Goal: Check status: Check status

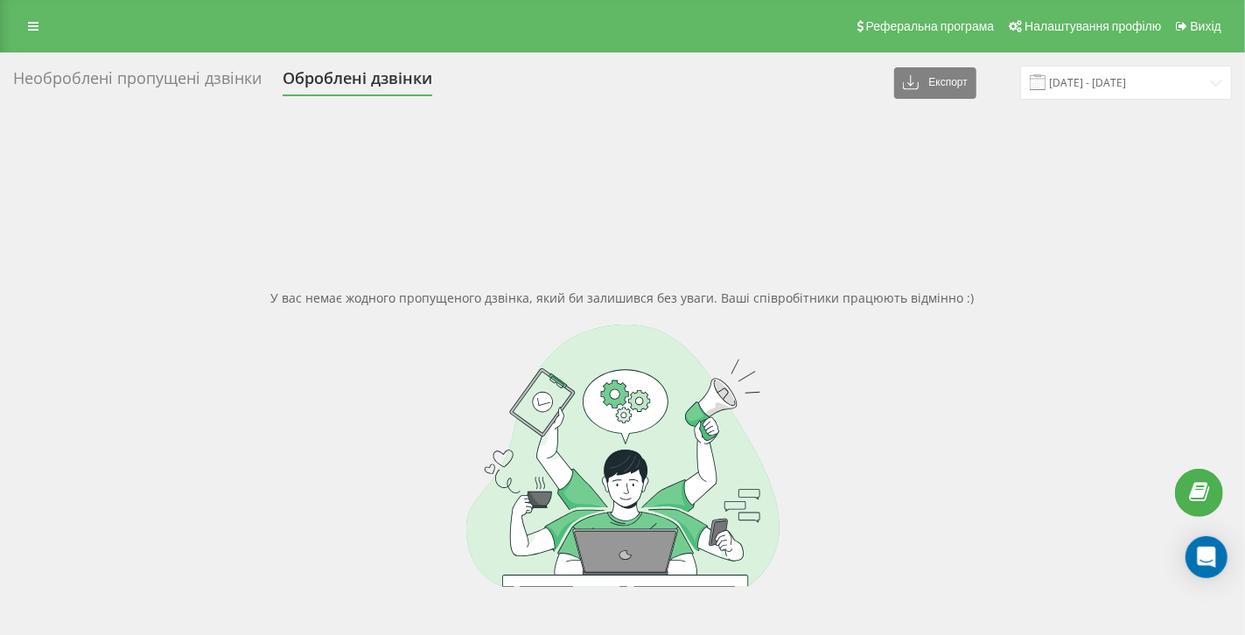
click at [101, 91] on div "Необроблені пропущені дзвінки" at bounding box center [137, 82] width 248 height 27
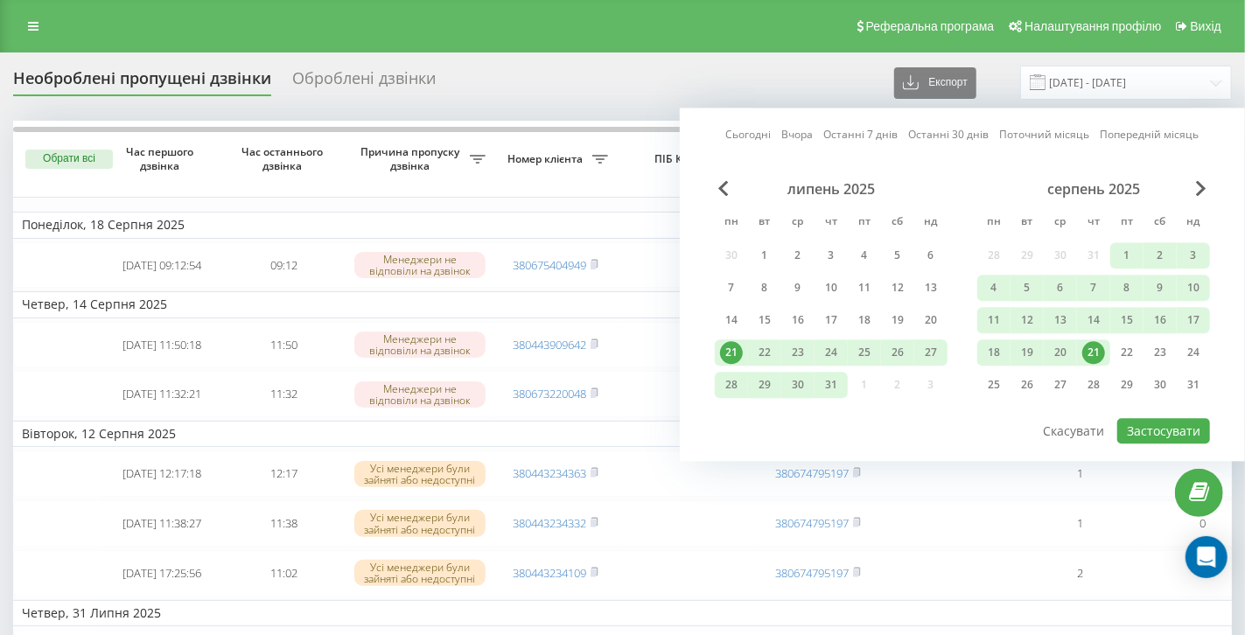
click at [1050, 136] on link "Поточний місяць" at bounding box center [1045, 135] width 90 height 17
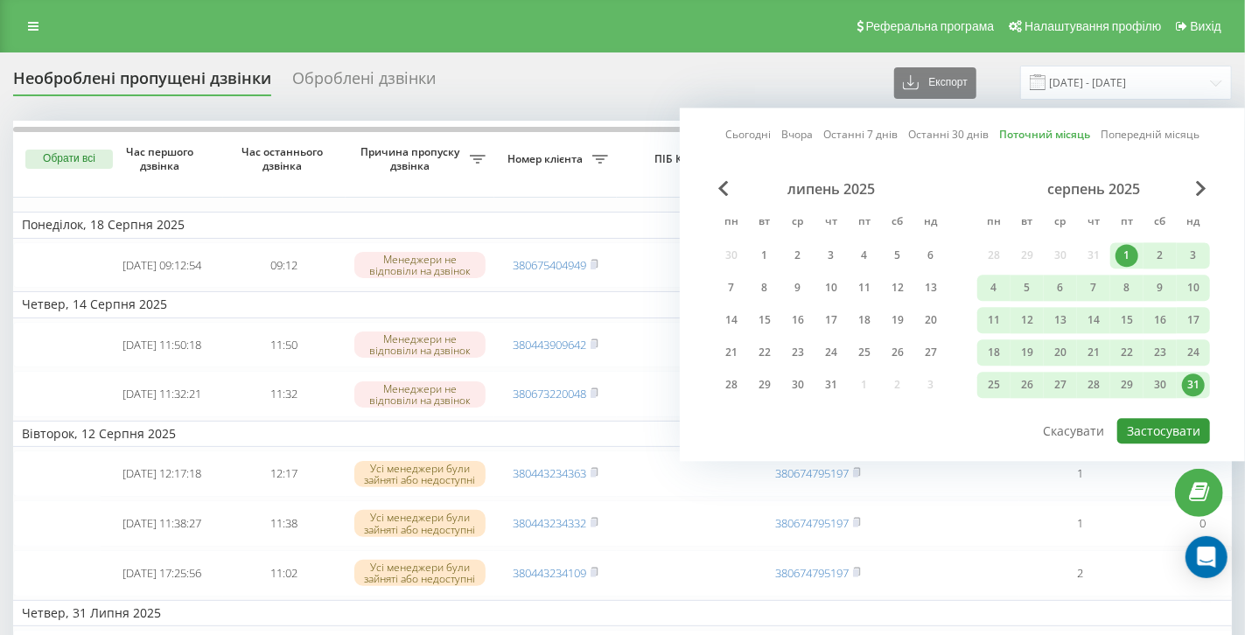
click at [1155, 427] on button "Застосувати" at bounding box center [1163, 430] width 93 height 25
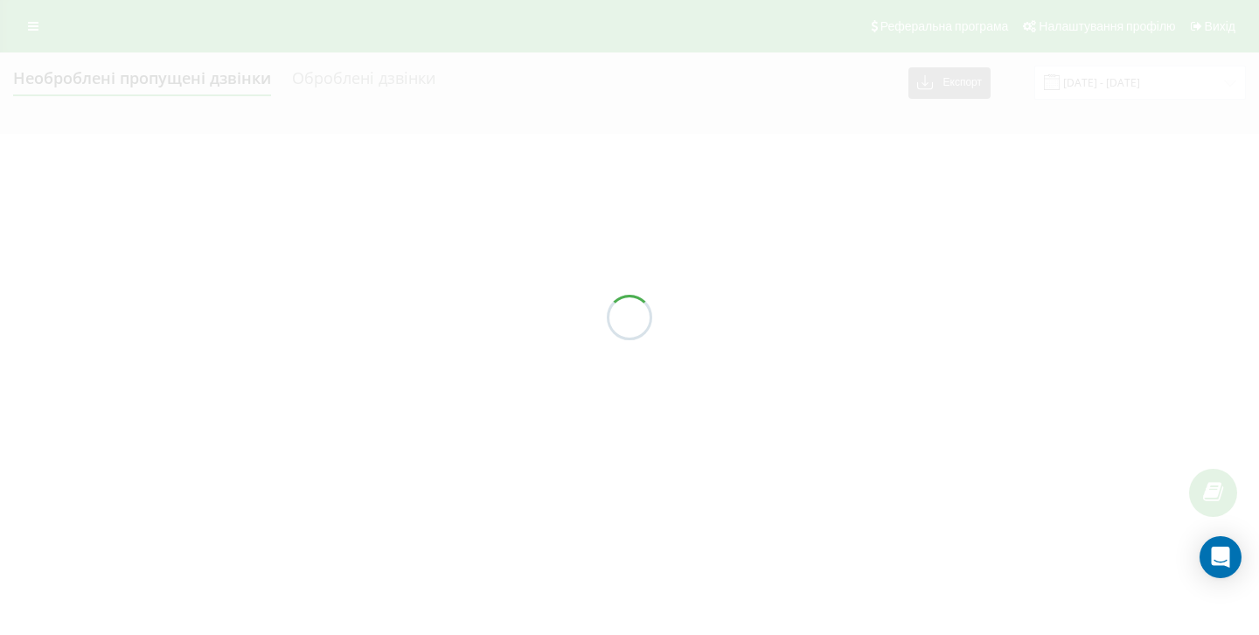
type input "01.08.2025 - 31.08.2025"
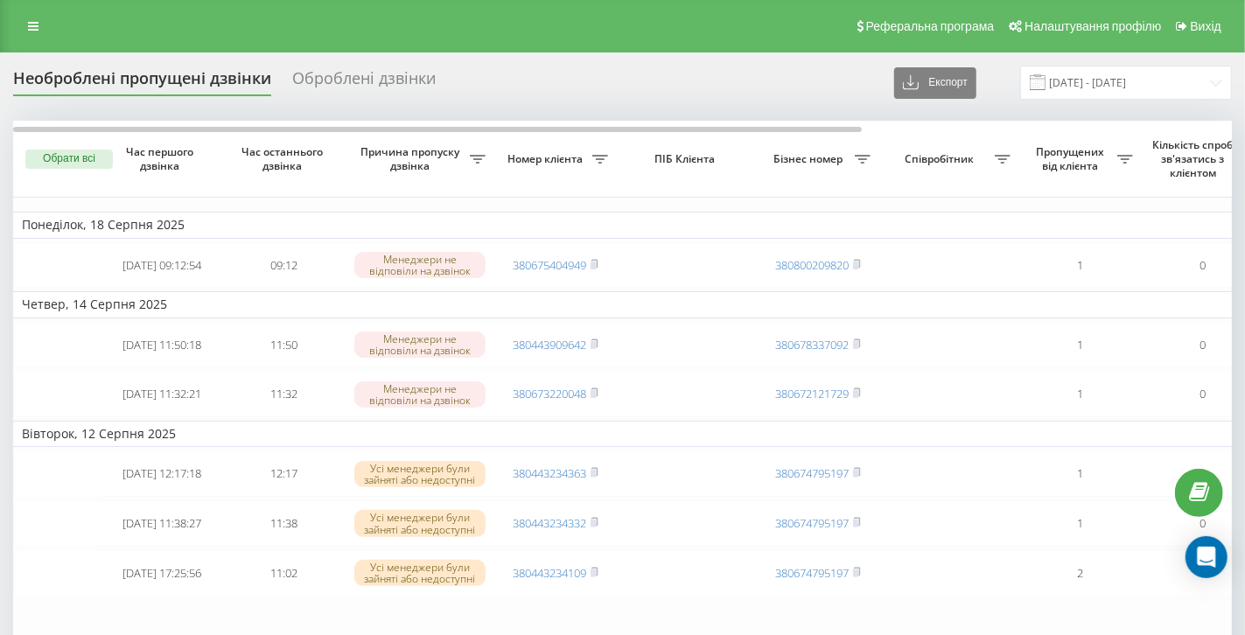
click at [358, 76] on div "Оброблені дзвінки" at bounding box center [363, 82] width 143 height 27
